Goal: Information Seeking & Learning: Learn about a topic

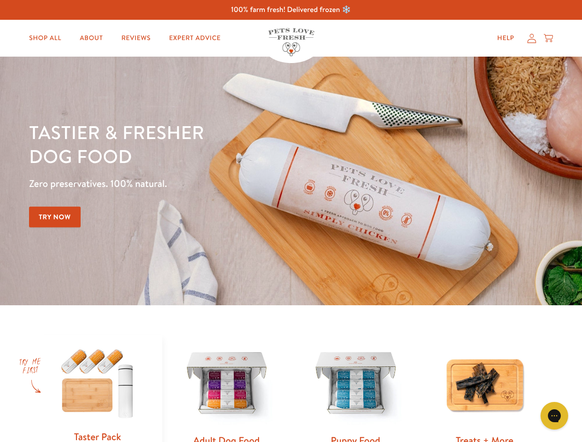
click at [291, 221] on div "Tastier & fresher dog food Zero preservatives. 100% natural. Try Now" at bounding box center [203, 181] width 349 height 122
click at [554, 416] on icon "Gorgias live chat" at bounding box center [554, 416] width 9 height 9
